Goal: Transaction & Acquisition: Purchase product/service

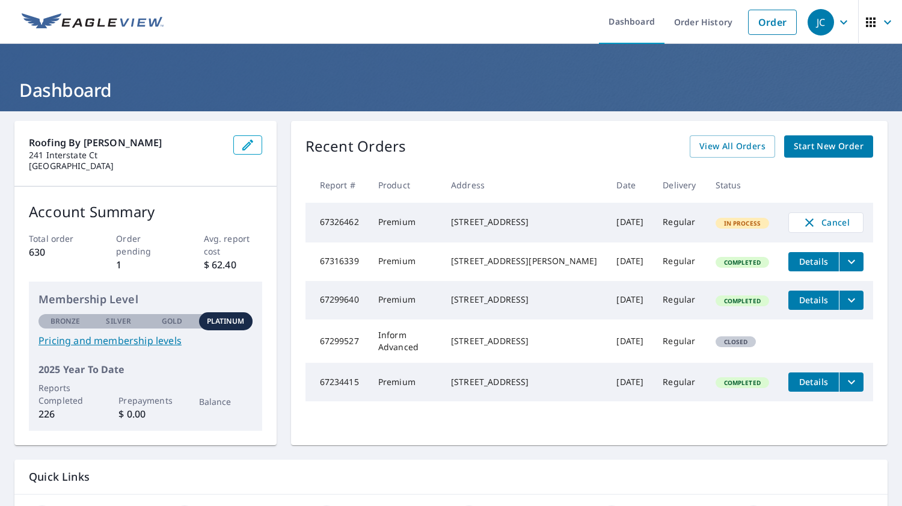
click at [819, 150] on span "Start New Order" at bounding box center [829, 146] width 70 height 15
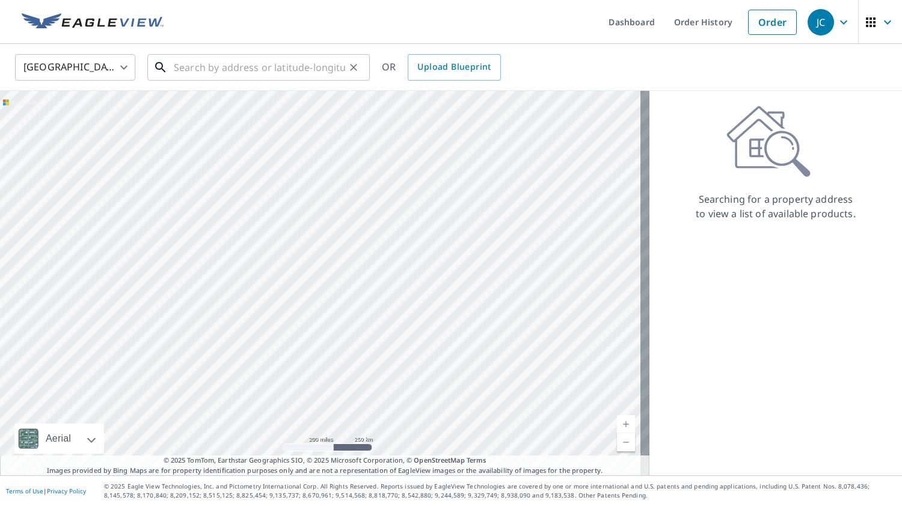
click at [240, 61] on input "text" at bounding box center [259, 68] width 171 height 34
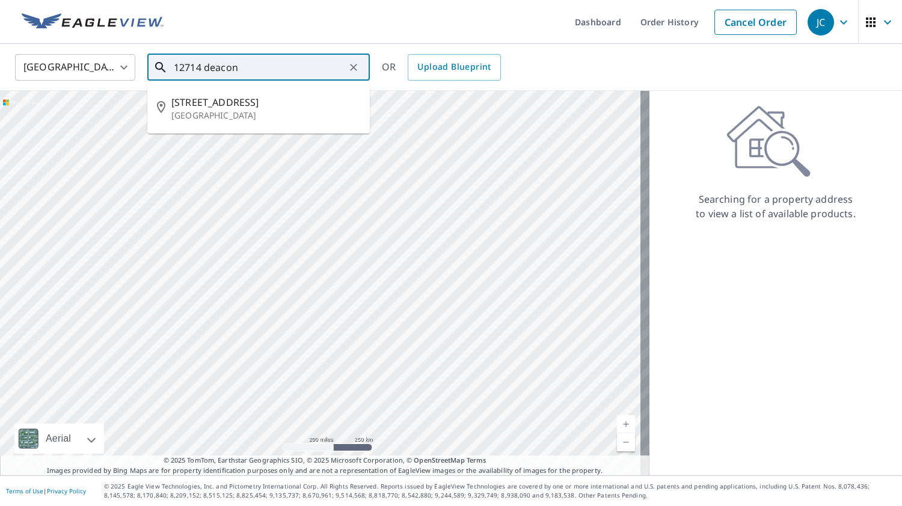
click at [257, 111] on p "[GEOGRAPHIC_DATA]" at bounding box center [265, 115] width 189 height 12
type input "[STREET_ADDRESS]"
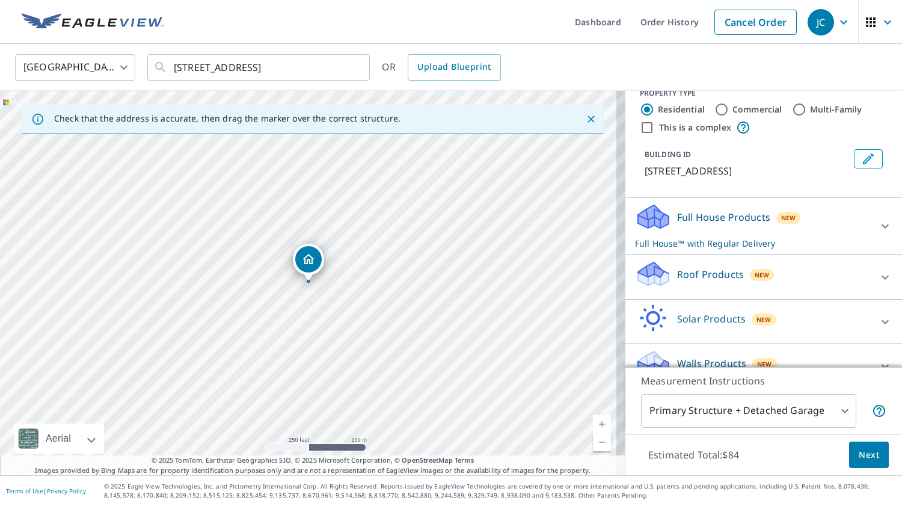
scroll to position [33, 0]
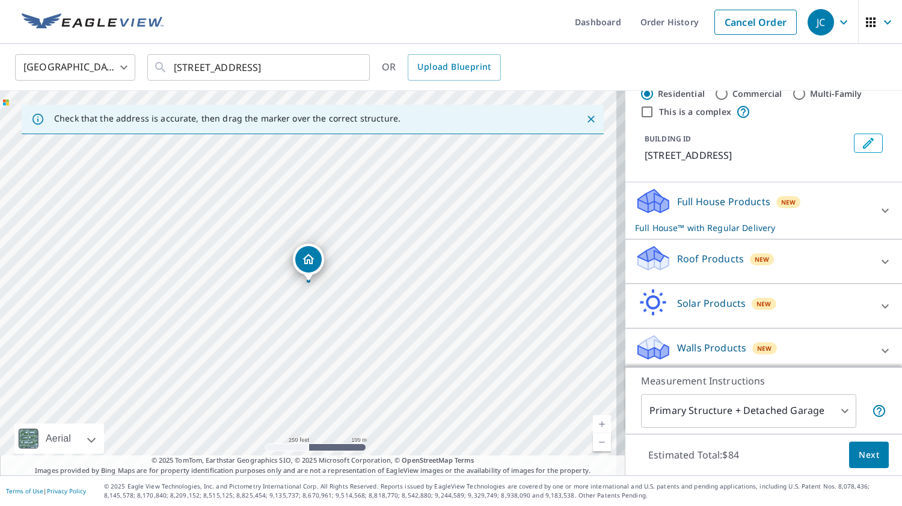
click at [878, 269] on icon at bounding box center [885, 261] width 14 height 14
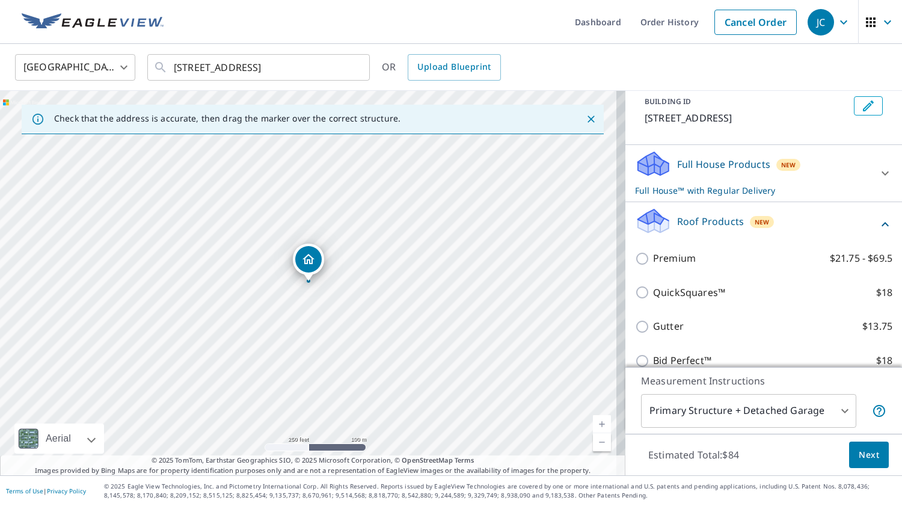
scroll to position [84, 0]
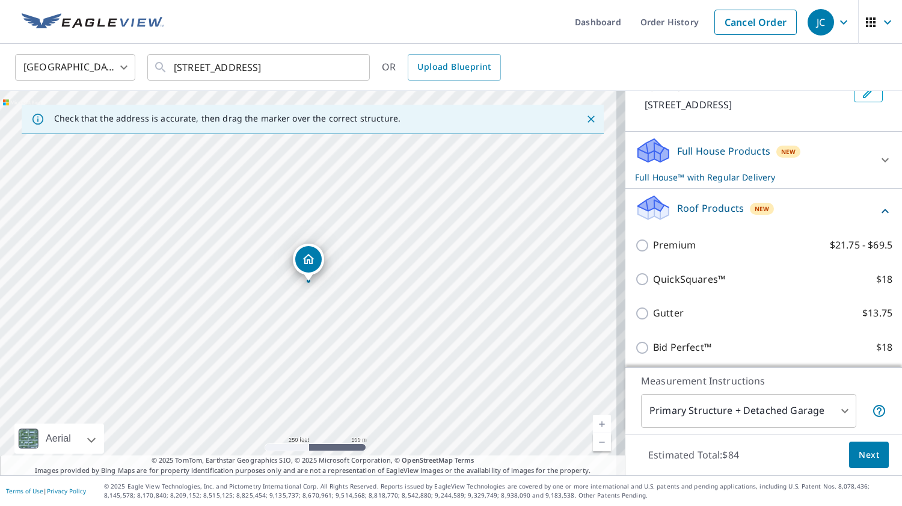
click at [636, 253] on input "Premium $21.75 - $69.5" at bounding box center [644, 245] width 18 height 14
checkbox input "true"
checkbox input "false"
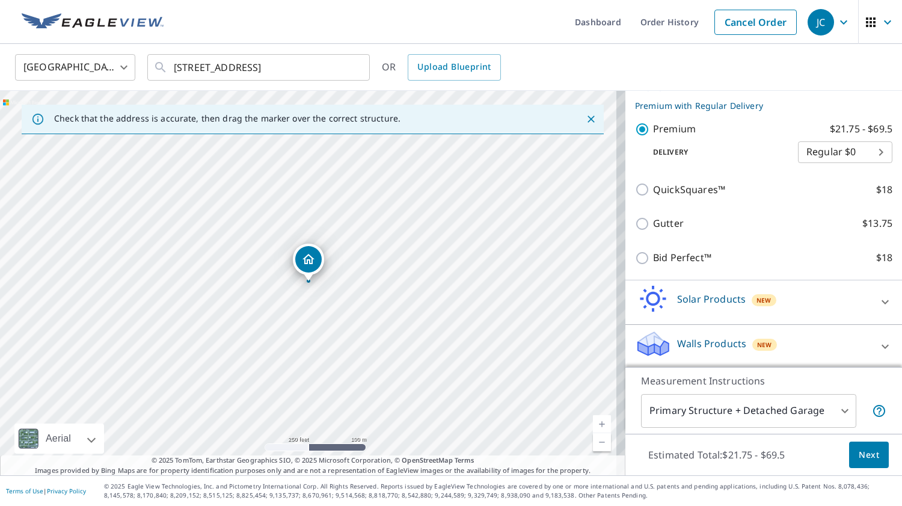
scroll to position [218, 0]
click at [834, 420] on body "JC JC Dashboard Order History Cancel Order JC [GEOGRAPHIC_DATA] US ​ [STREET_AD…" at bounding box center [451, 253] width 902 height 506
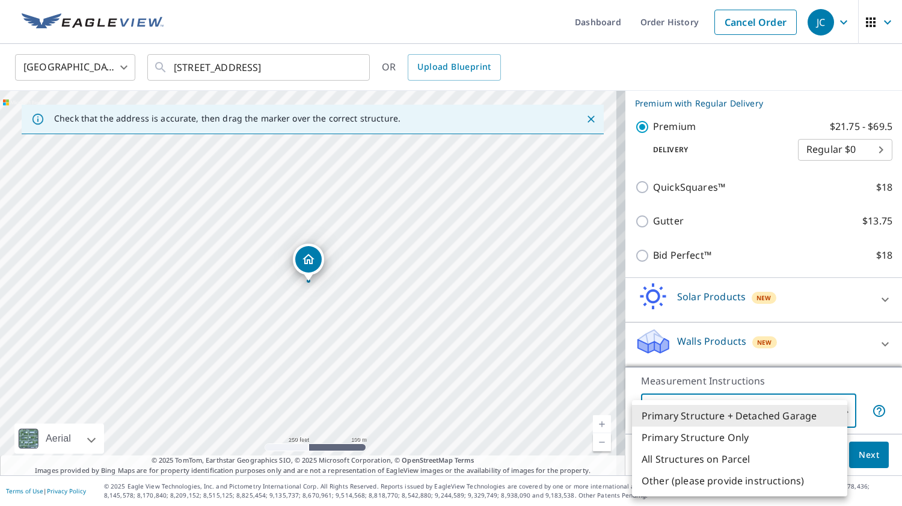
click at [735, 443] on li "Primary Structure Only" at bounding box center [739, 437] width 215 height 22
type input "2"
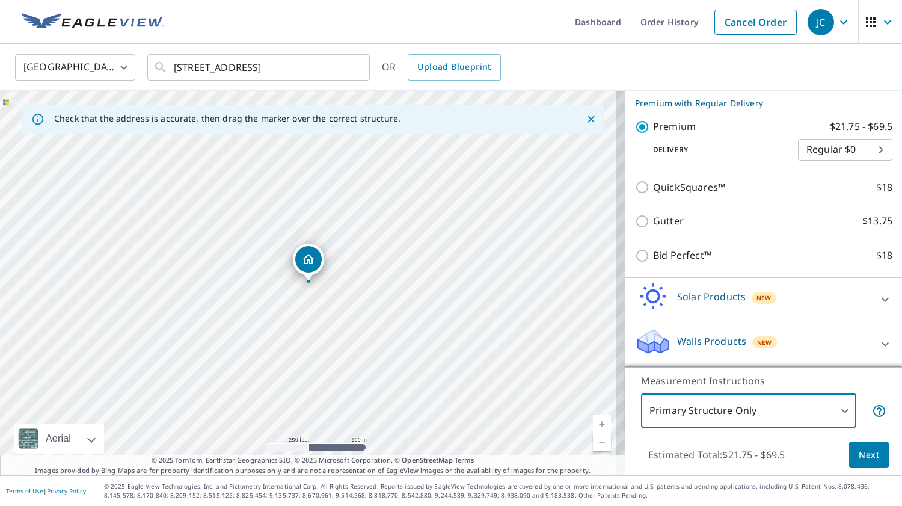
click at [836, 419] on body "JC JC Dashboard Order History Cancel Order JC [GEOGRAPHIC_DATA] US ​ [STREET_AD…" at bounding box center [451, 253] width 902 height 506
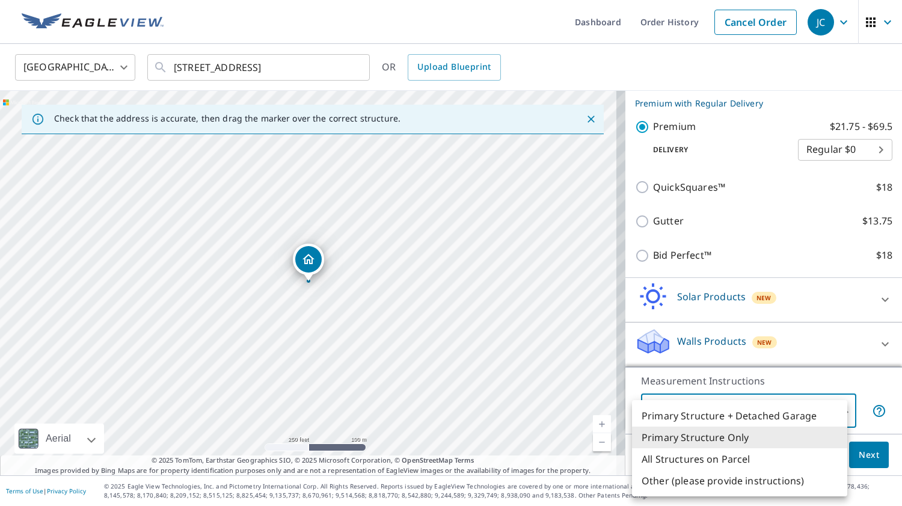
click at [817, 444] on li "Primary Structure Only" at bounding box center [739, 437] width 215 height 22
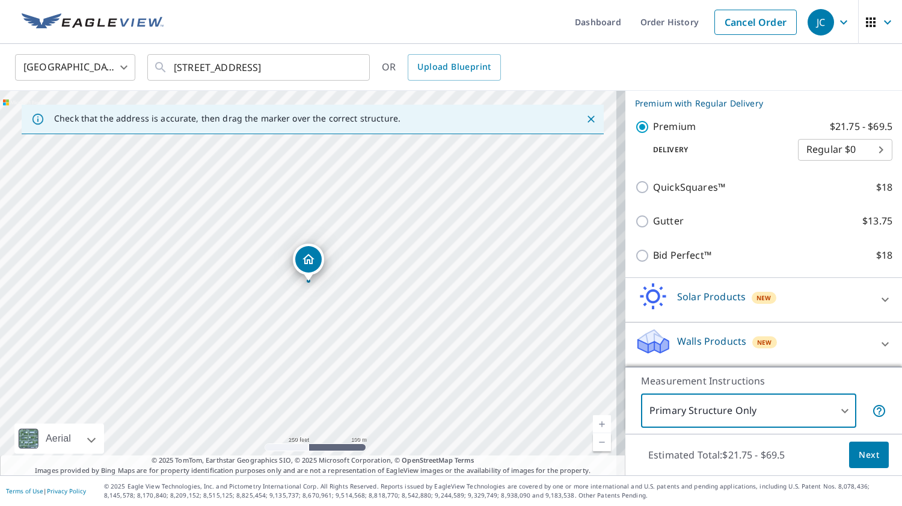
click at [859, 461] on span "Next" at bounding box center [869, 454] width 20 height 15
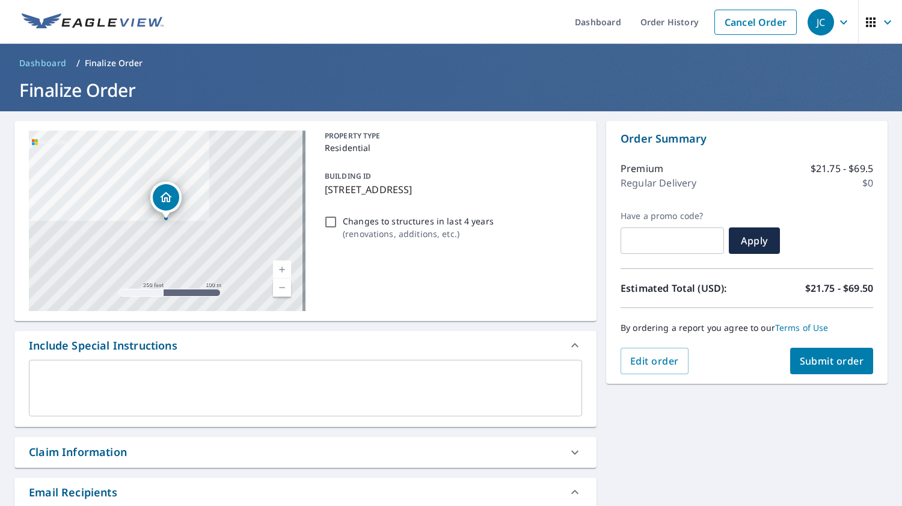
click at [452, 389] on textarea at bounding box center [305, 388] width 536 height 34
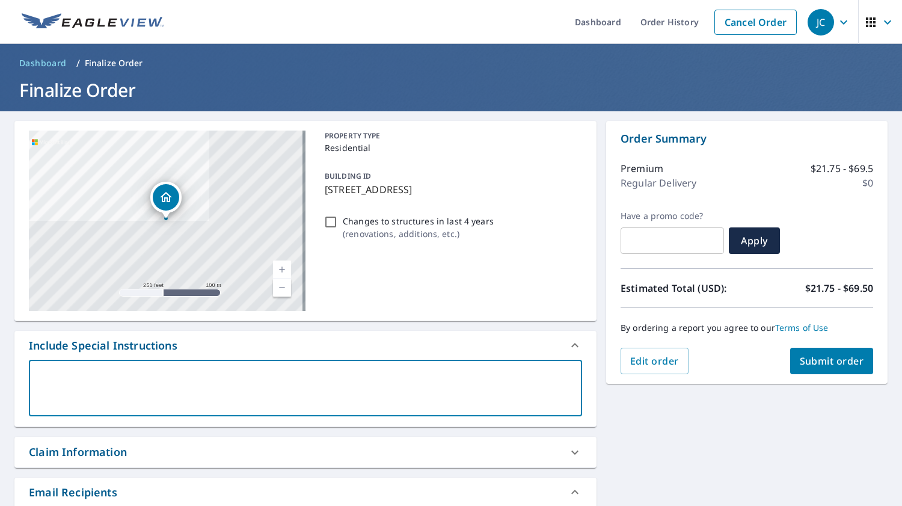
type textarea "2"
type textarea "x"
type textarea "2"
type textarea "x"
type textarea "2 f"
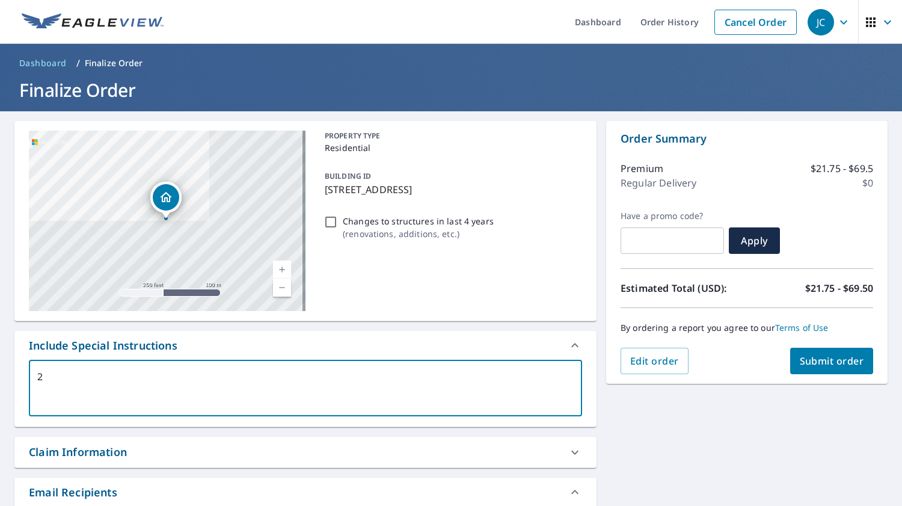
type textarea "x"
type textarea "2 fr"
type textarea "x"
type textarea "2 fro"
type textarea "x"
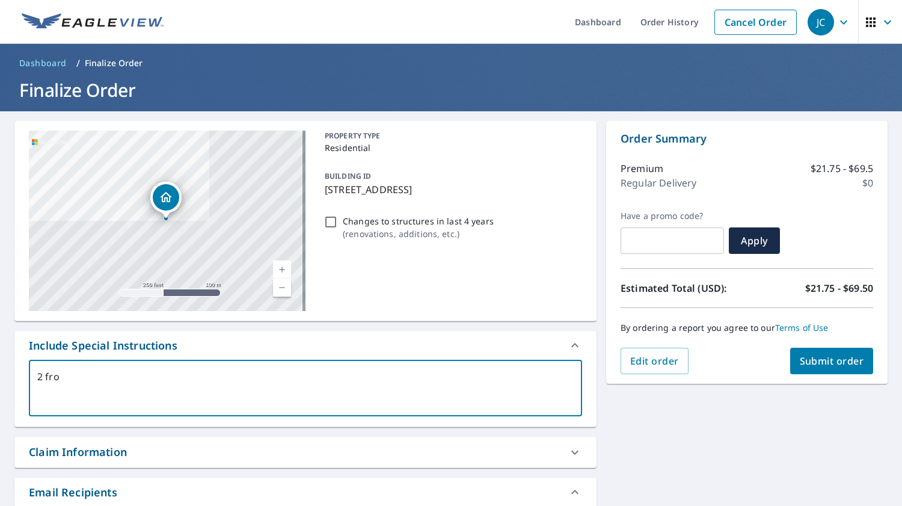
type textarea "2 fron"
type textarea "x"
type textarea "2 front"
type textarea "x"
type textarea "2 front"
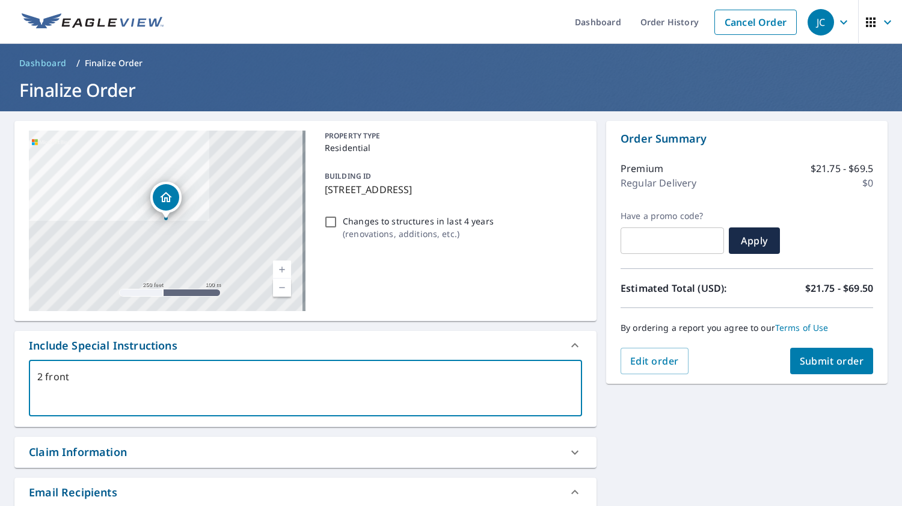
type textarea "x"
type textarea "2 front g"
type textarea "x"
type textarea "2 front ga"
type textarea "x"
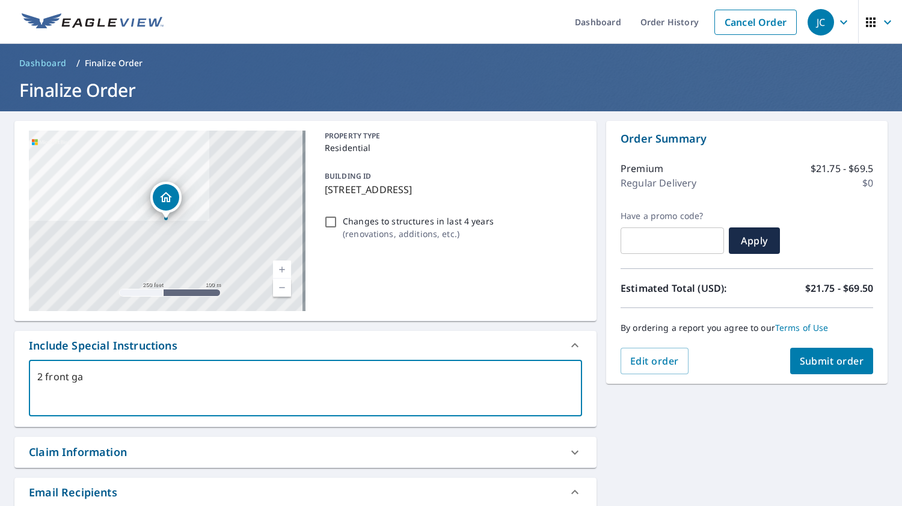
type textarea "2 front gab"
type textarea "x"
type textarea "2 front gabl"
type textarea "x"
type textarea "2 front [PERSON_NAME]"
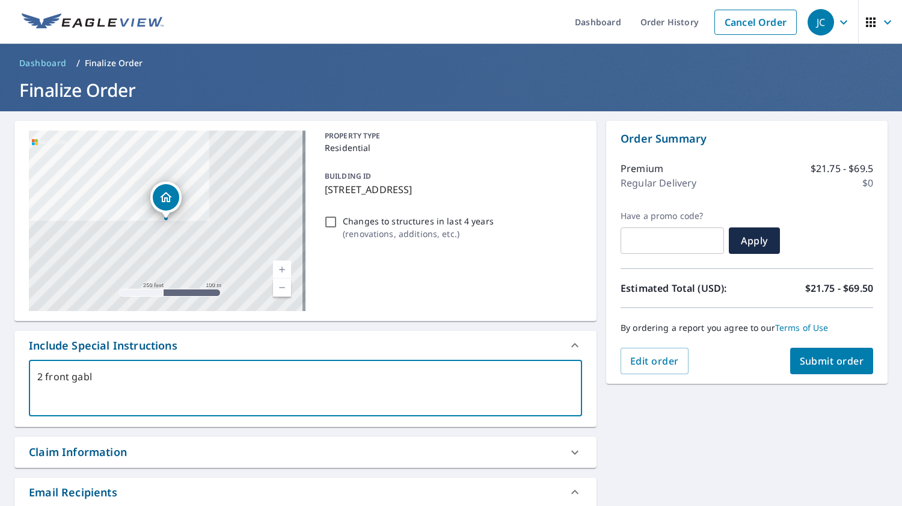
type textarea "x"
type textarea "2 front gables"
type textarea "x"
type textarea "2 front [PERSON_NAME]"
type textarea "x"
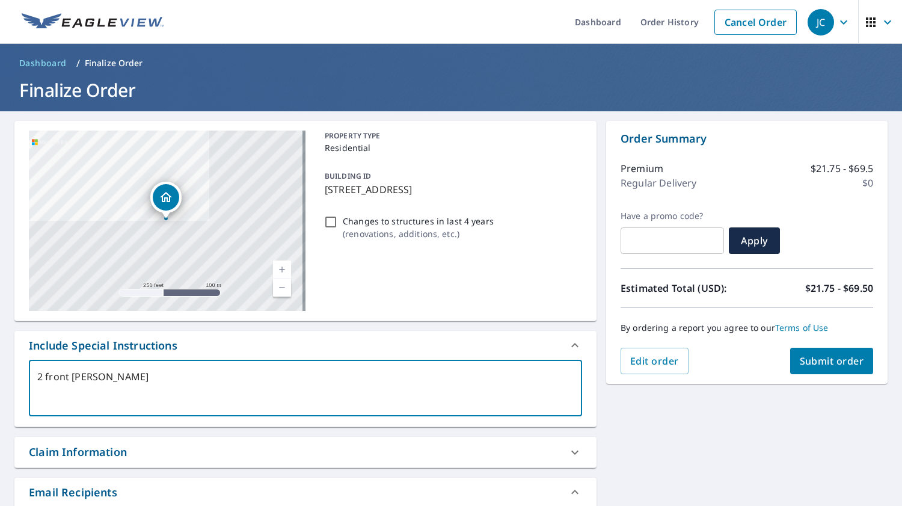
type textarea "2 front gabl"
type textarea "x"
type textarea "2 front gab"
type textarea "x"
type textarea "2 front ga"
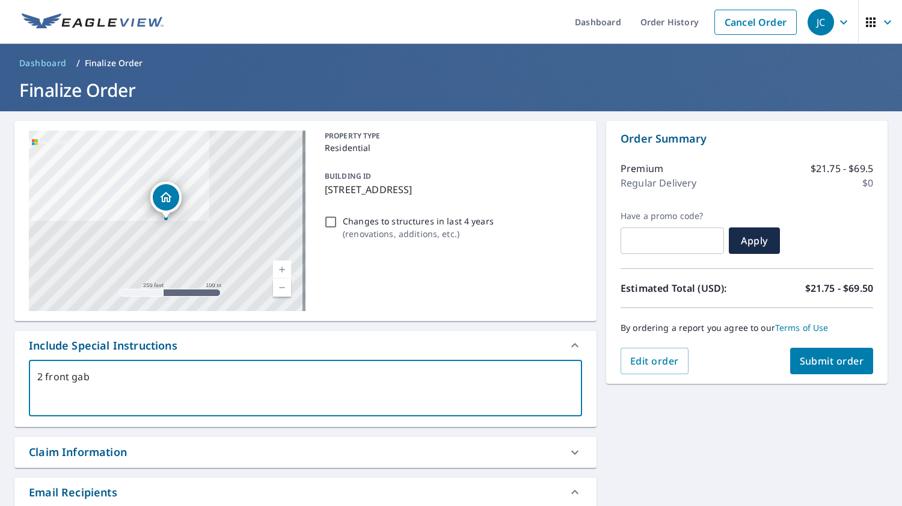
type textarea "x"
type textarea "2 front g"
type textarea "x"
type textarea "2 front"
type textarea "x"
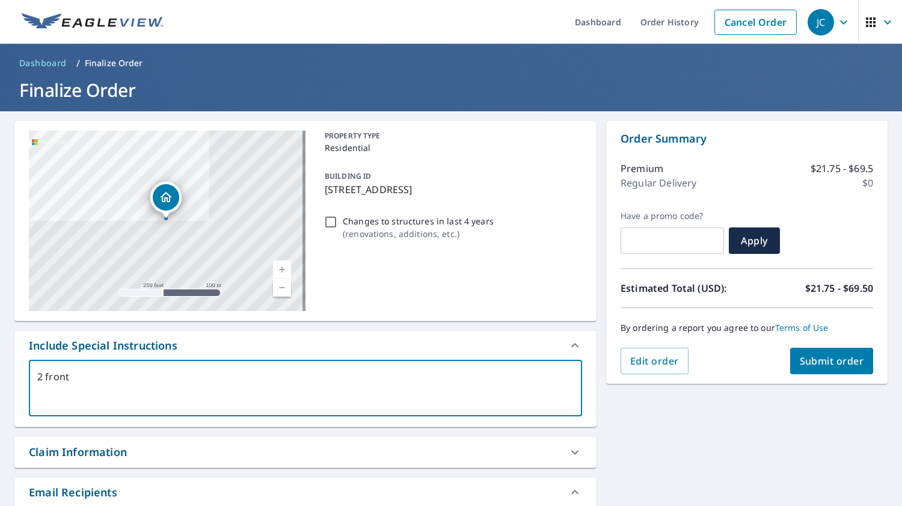
type textarea "2 fron"
type textarea "x"
type textarea "2 fro"
type textarea "x"
type textarea "2 fr"
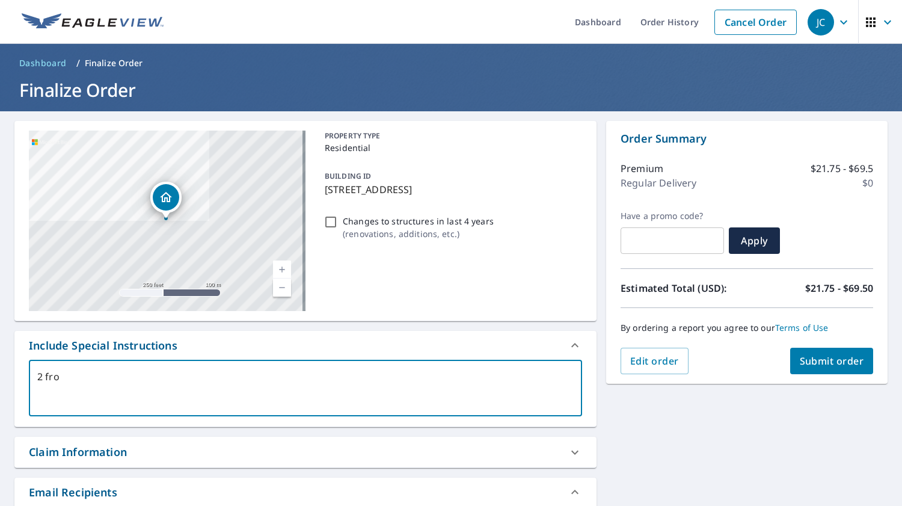
type textarea "x"
type textarea "2 f"
type textarea "x"
type textarea "2"
type textarea "x"
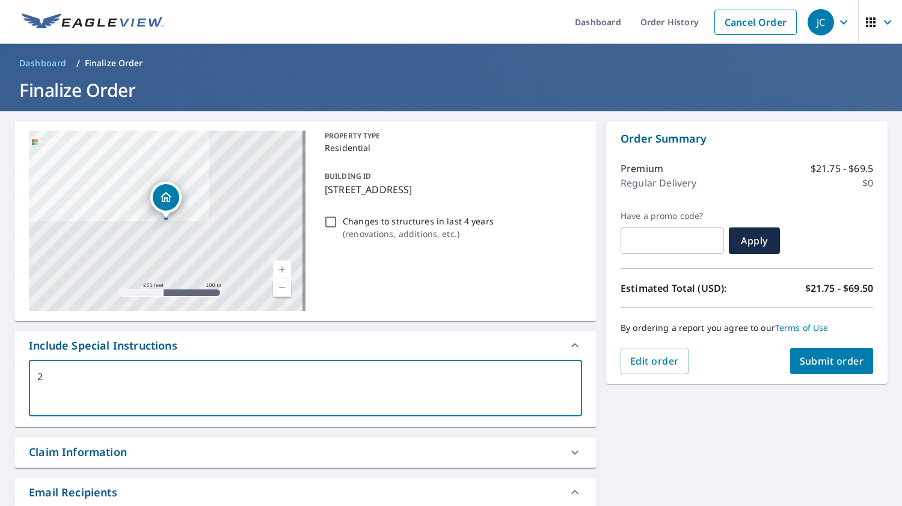
type textarea "2"
type textarea "x"
click at [841, 364] on span "Submit order" at bounding box center [832, 360] width 64 height 13
